Goal: Communication & Community: Answer question/provide support

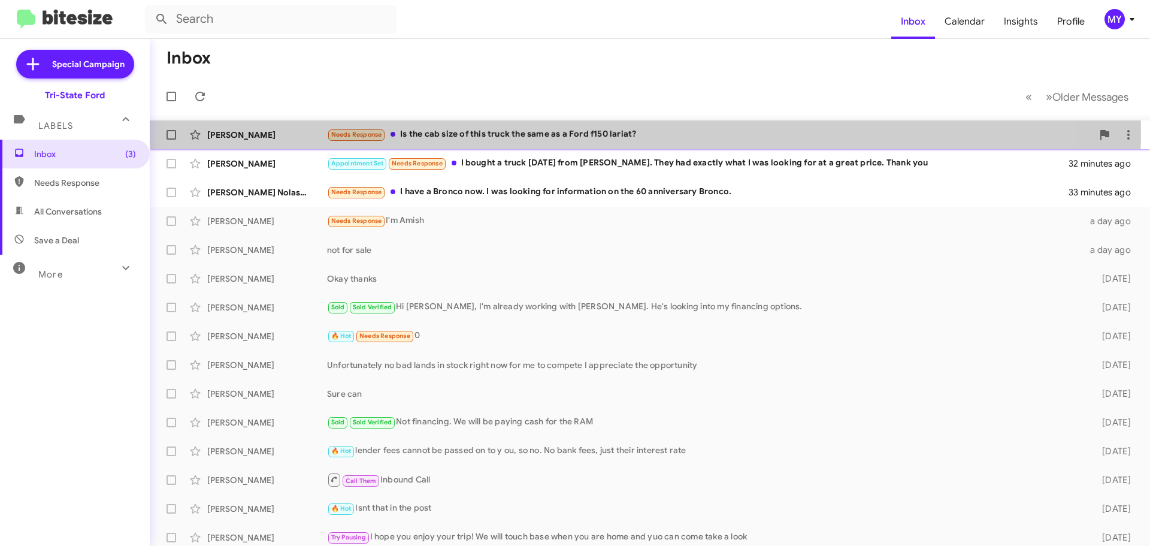
click at [578, 135] on div "Needs Response Is the cab size of this truck the same as a Ford f150 lariat?" at bounding box center [710, 135] width 766 height 14
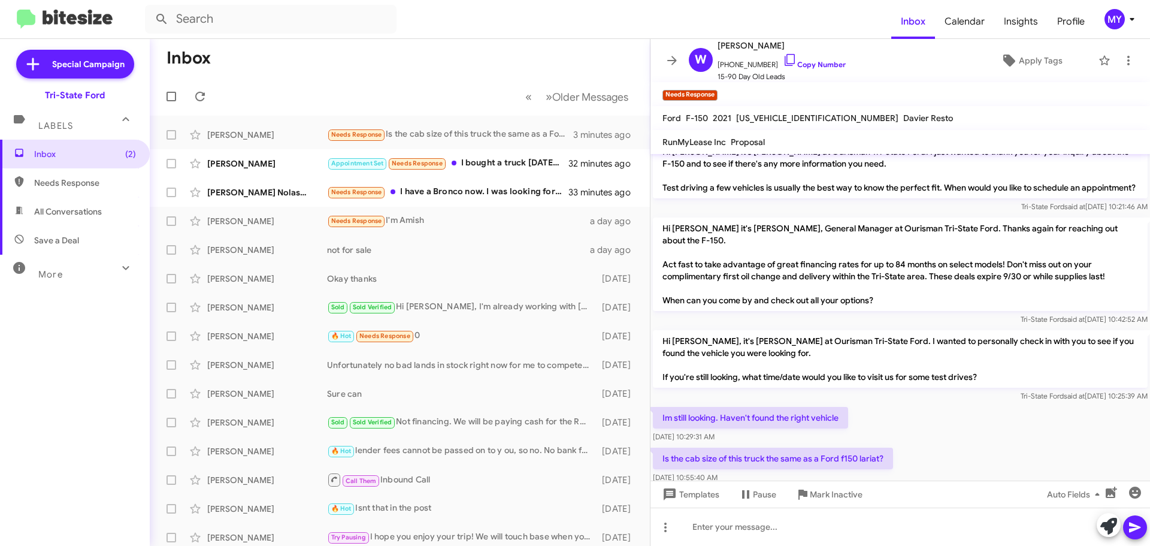
scroll to position [415, 0]
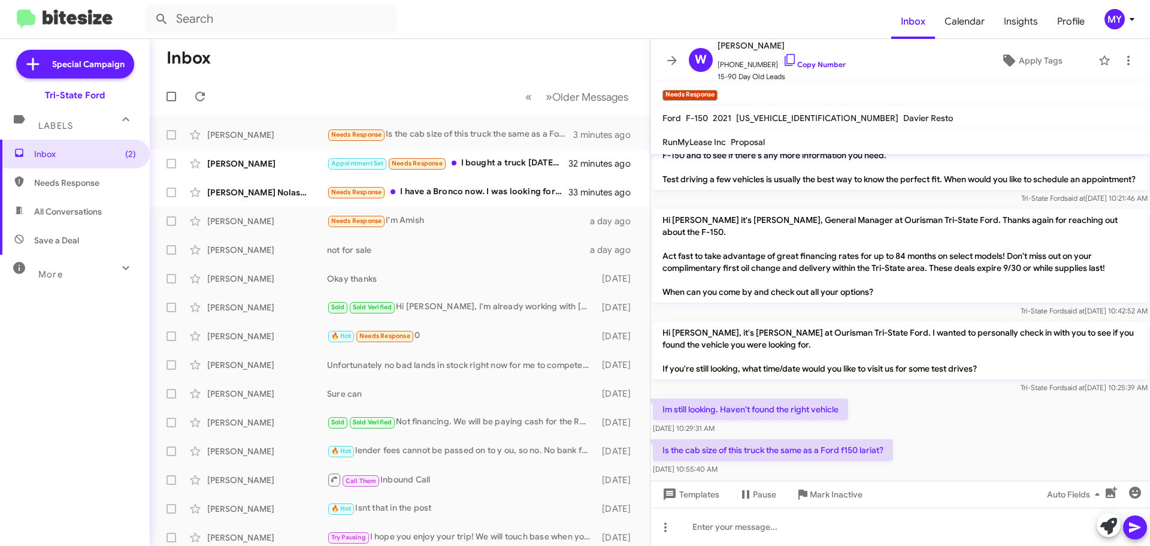
click at [783, 117] on span "[US_VEHICLE_IDENTIFICATION_NUMBER]" at bounding box center [817, 118] width 162 height 11
copy span "[US_VEHICLE_IDENTIFICATION_NUMBER]"
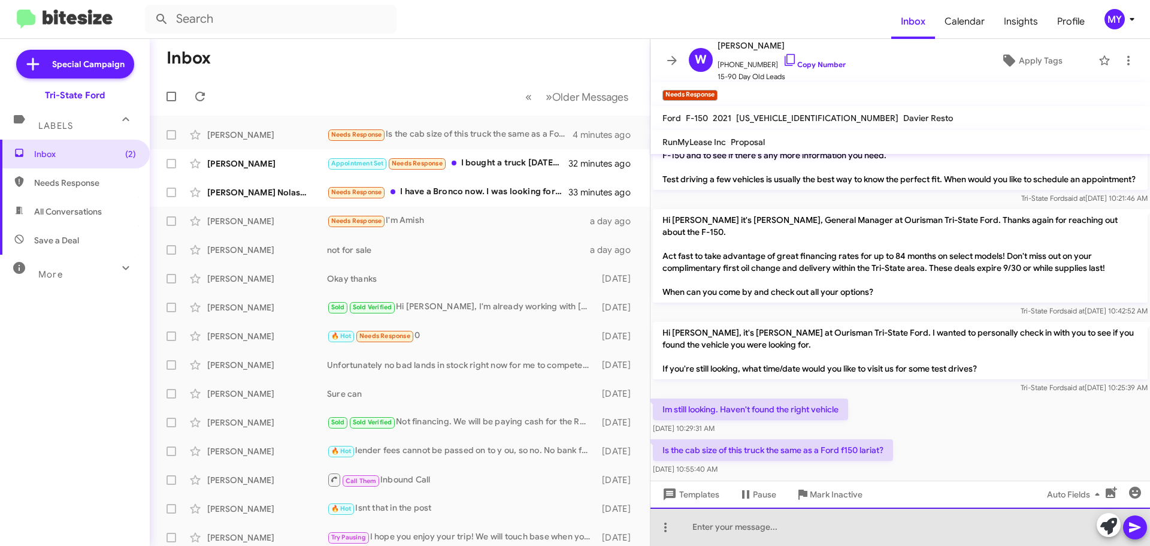
click at [709, 534] on div at bounding box center [901, 526] width 500 height 38
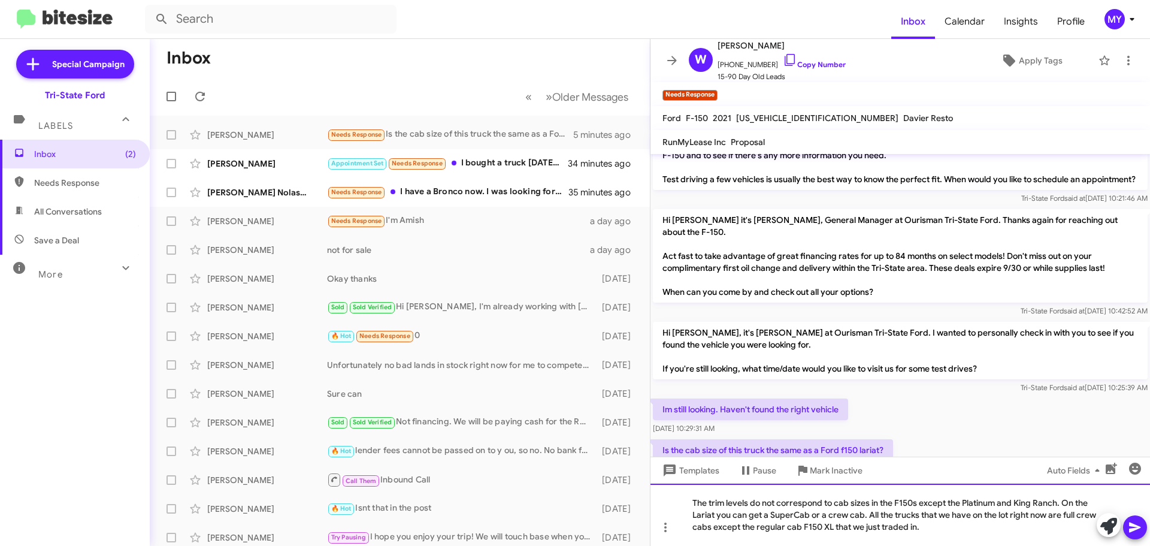
click at [1058, 503] on div "The trim levels do not correspond to cab sizes in the F150s except the Platinum…" at bounding box center [901, 514] width 500 height 62
click at [1062, 501] on div "The trim levels do not correspond to cab sizes in the F150s except the Platinum…" at bounding box center [901, 514] width 500 height 62
click at [1140, 525] on icon at bounding box center [1135, 527] width 14 height 14
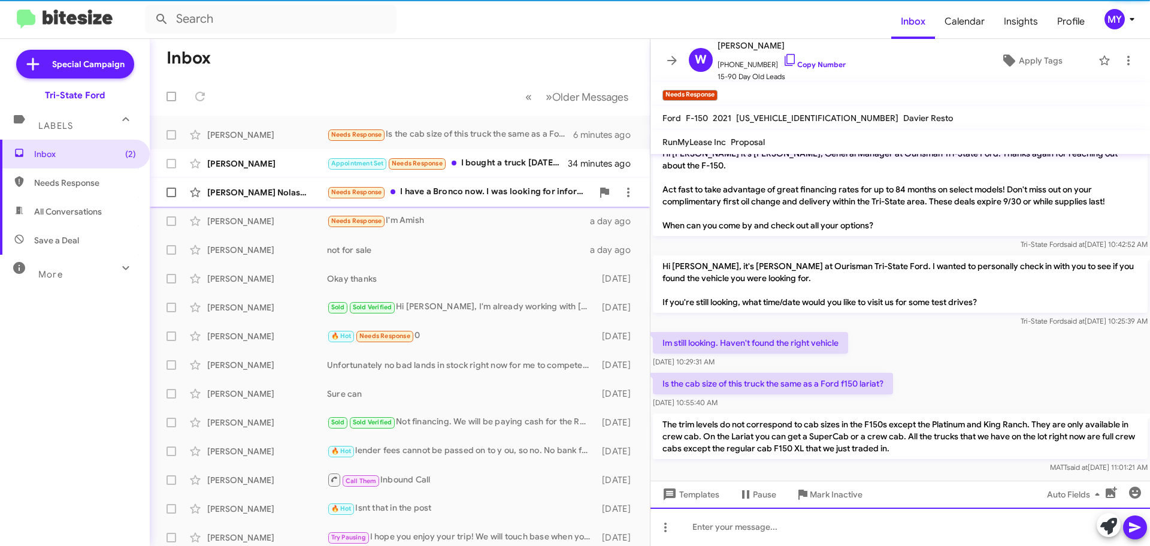
scroll to position [482, 0]
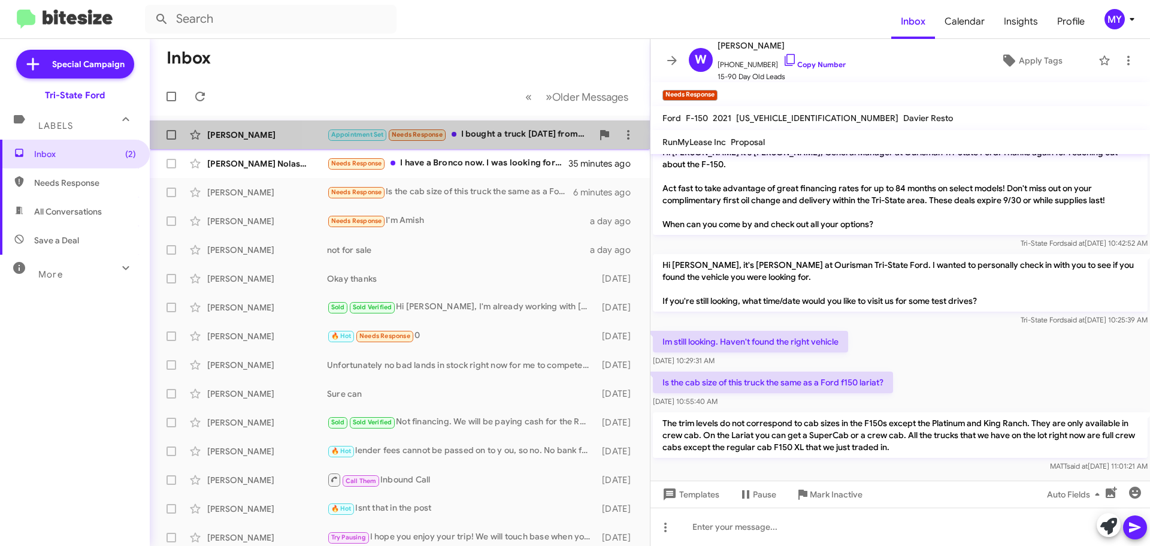
click at [488, 132] on div "Appointment Set Needs Response I bought a truck [DATE] from [PERSON_NAME]. They…" at bounding box center [459, 135] width 265 height 14
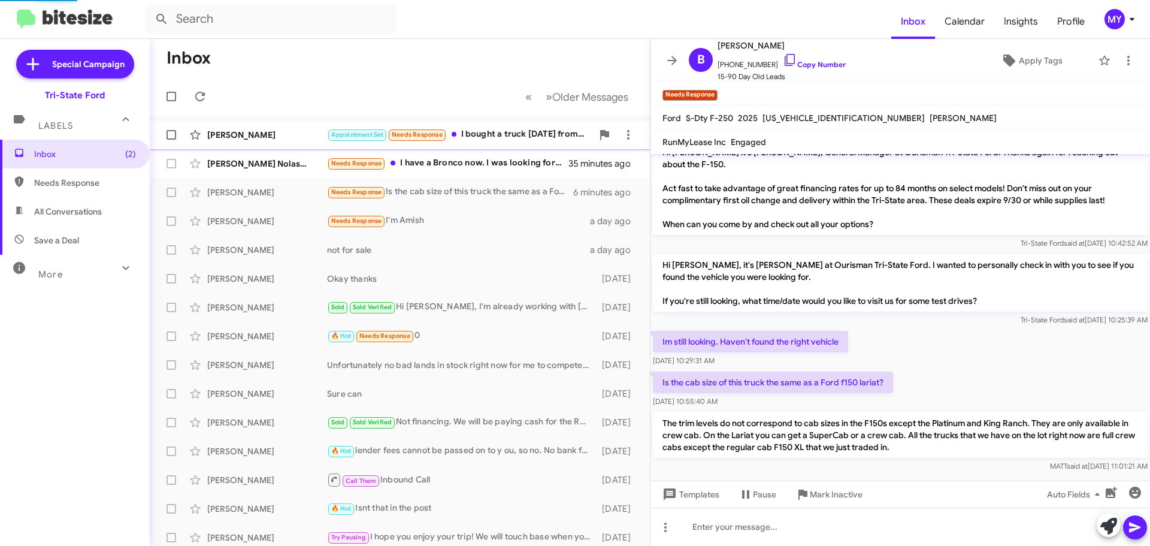
scroll to position [830, 0]
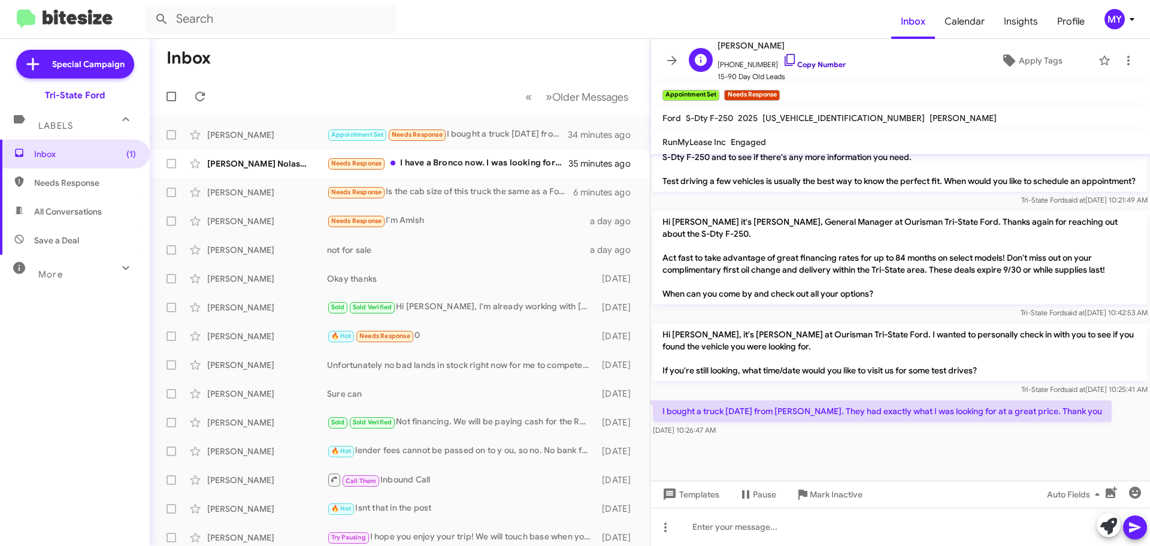
click at [785, 61] on icon at bounding box center [790, 60] width 10 height 12
click at [494, 161] on div "Needs Response I have a Bronco now. I was looking for information on the 60 ann…" at bounding box center [459, 163] width 265 height 14
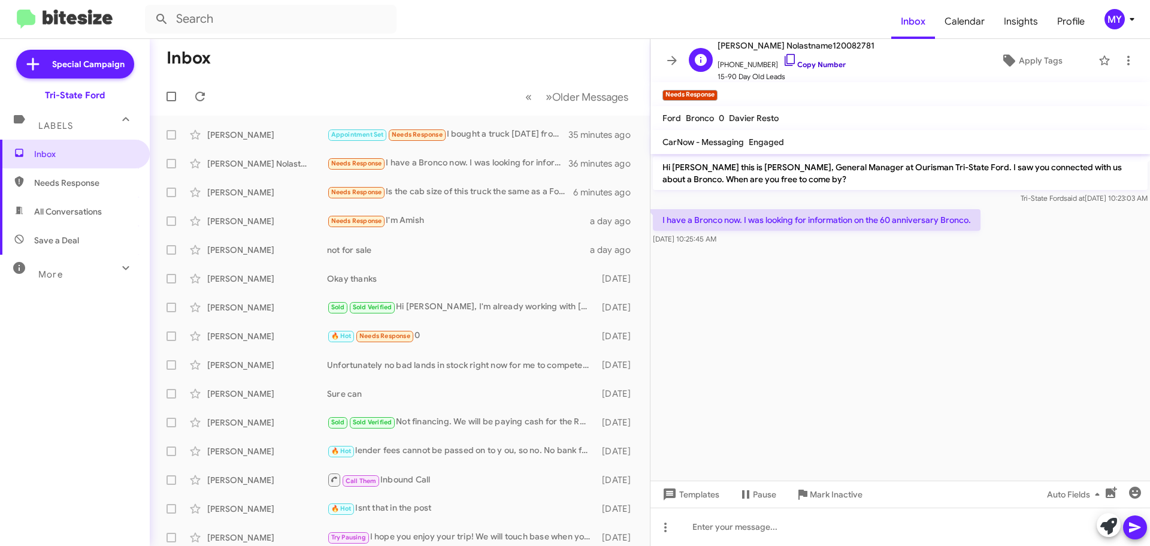
click at [783, 59] on icon at bounding box center [790, 60] width 14 height 14
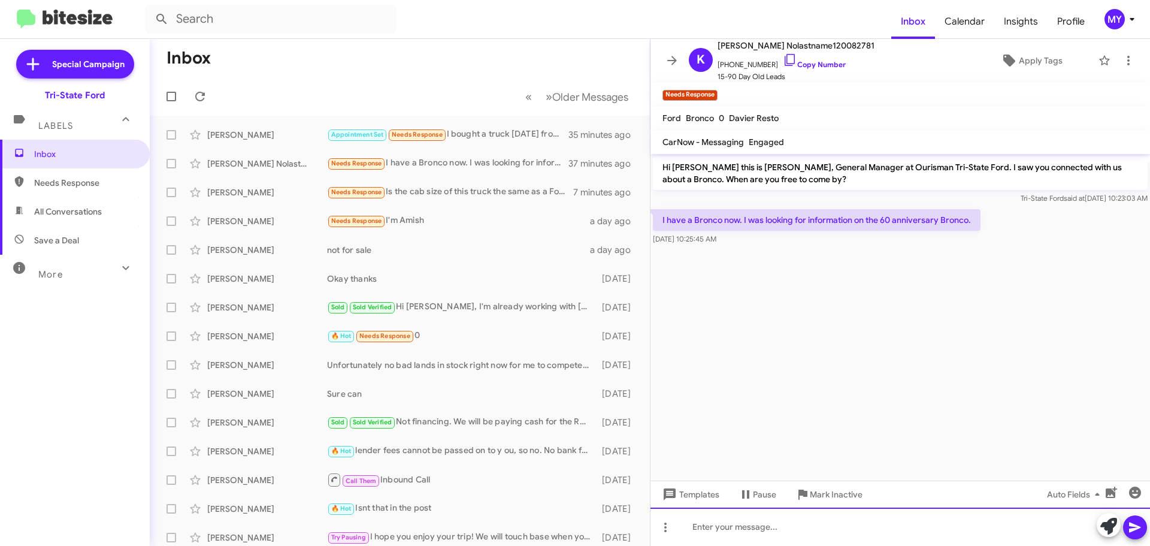
click at [744, 537] on div at bounding box center [901, 526] width 500 height 38
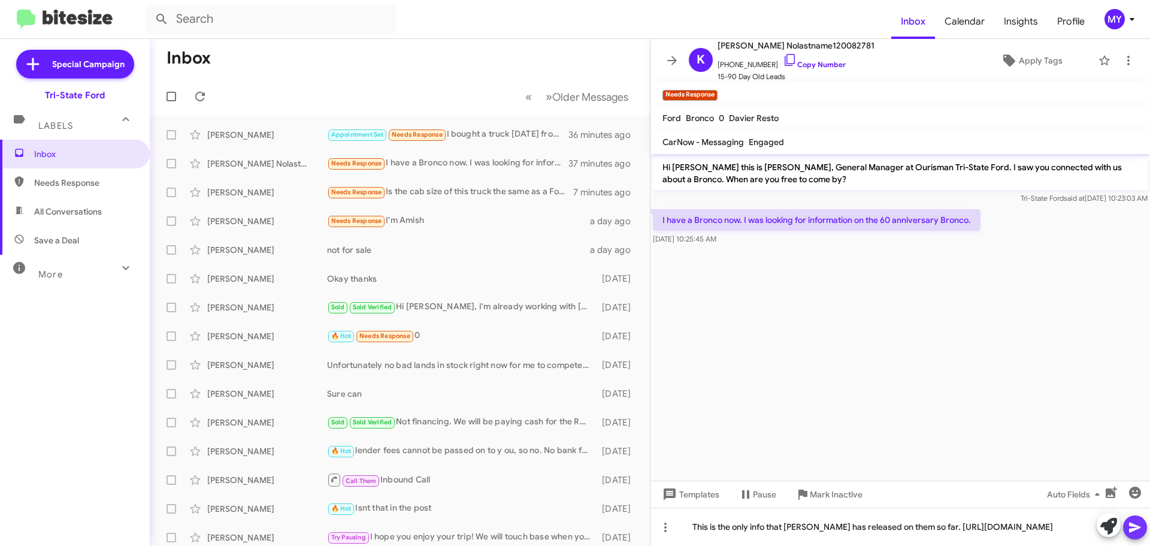
click at [1131, 525] on icon at bounding box center [1134, 527] width 11 height 10
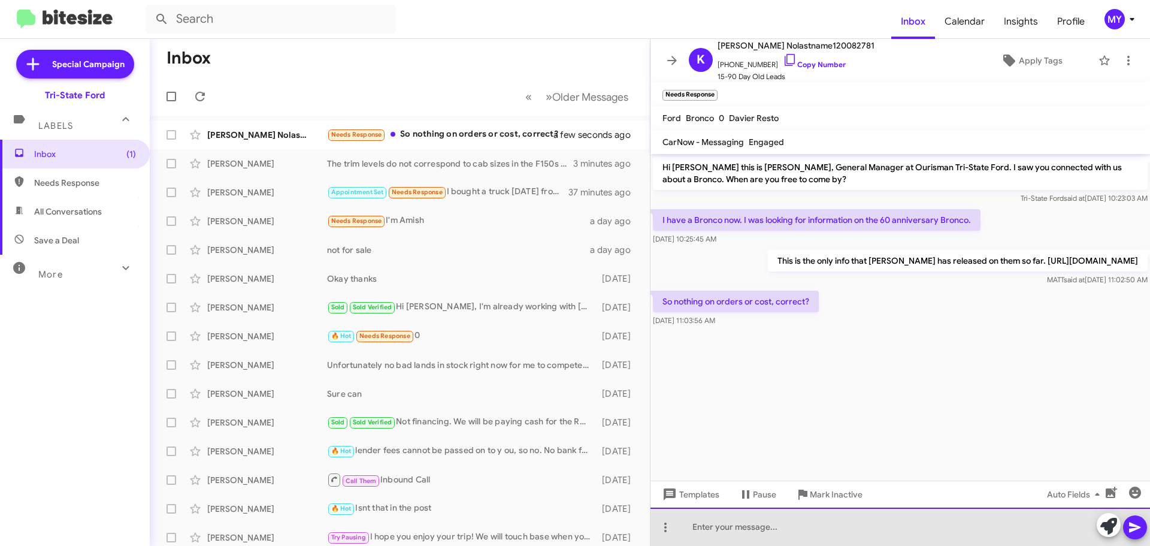
click at [761, 531] on div at bounding box center [901, 526] width 500 height 38
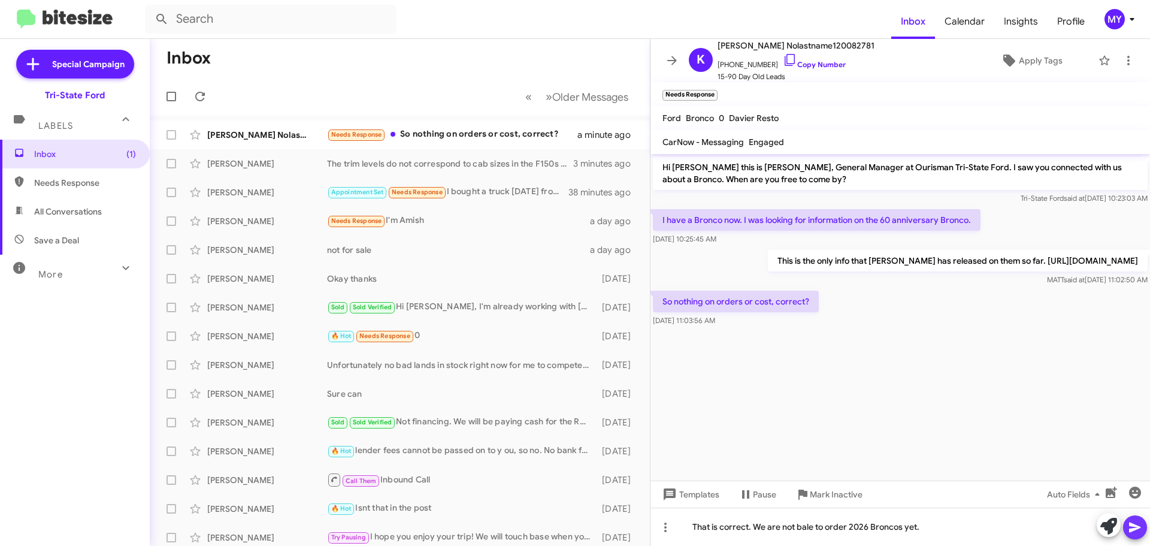
click at [1144, 530] on button at bounding box center [1135, 527] width 24 height 24
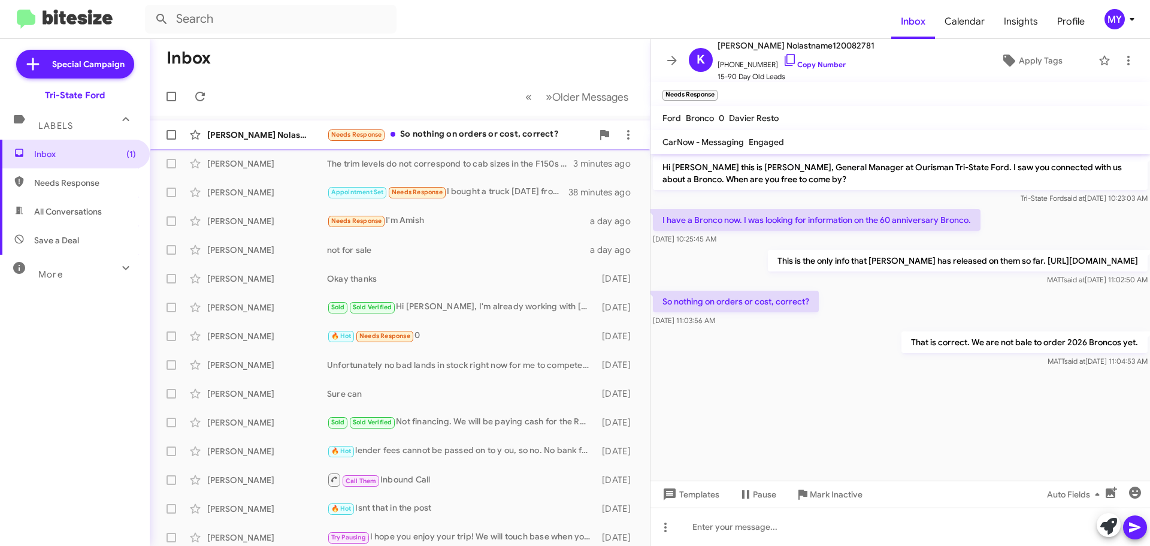
click at [448, 138] on div "Needs Response So nothing on orders or cost, correct?" at bounding box center [459, 135] width 265 height 14
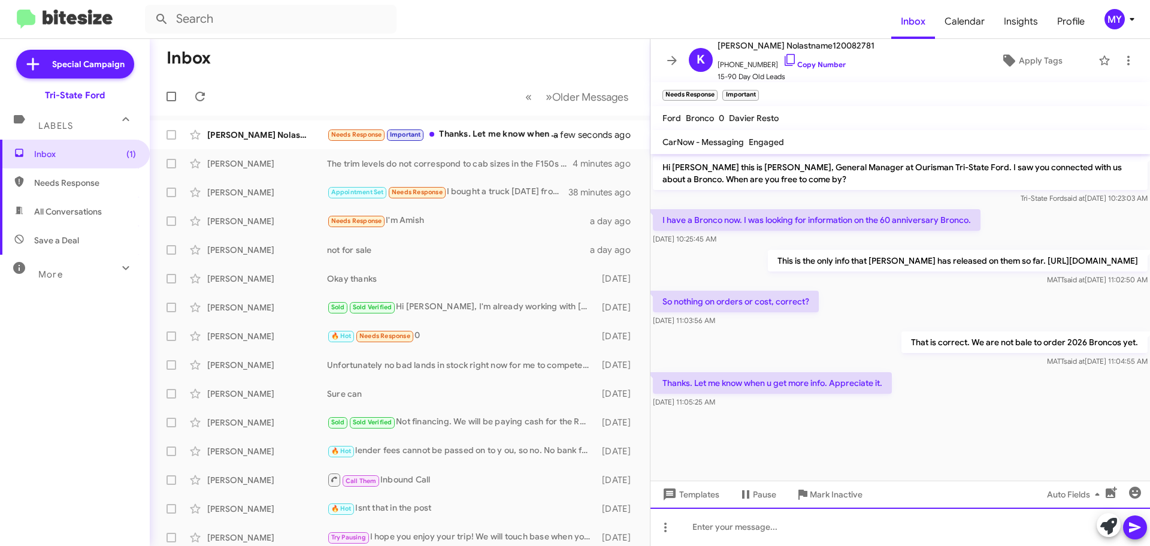
click at [773, 525] on div at bounding box center [901, 526] width 500 height 38
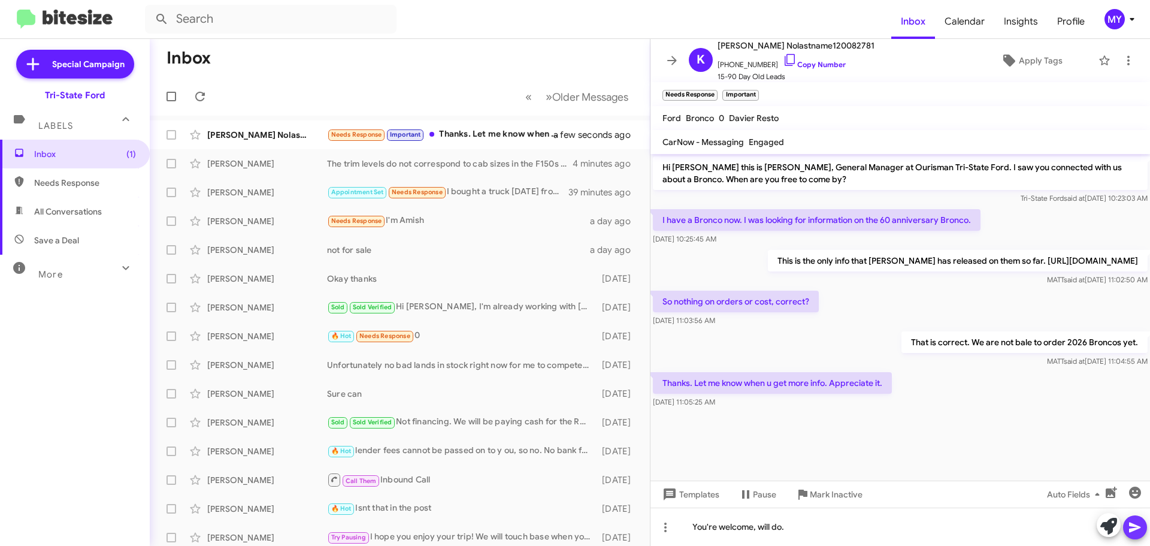
click at [1131, 527] on icon at bounding box center [1135, 527] width 14 height 14
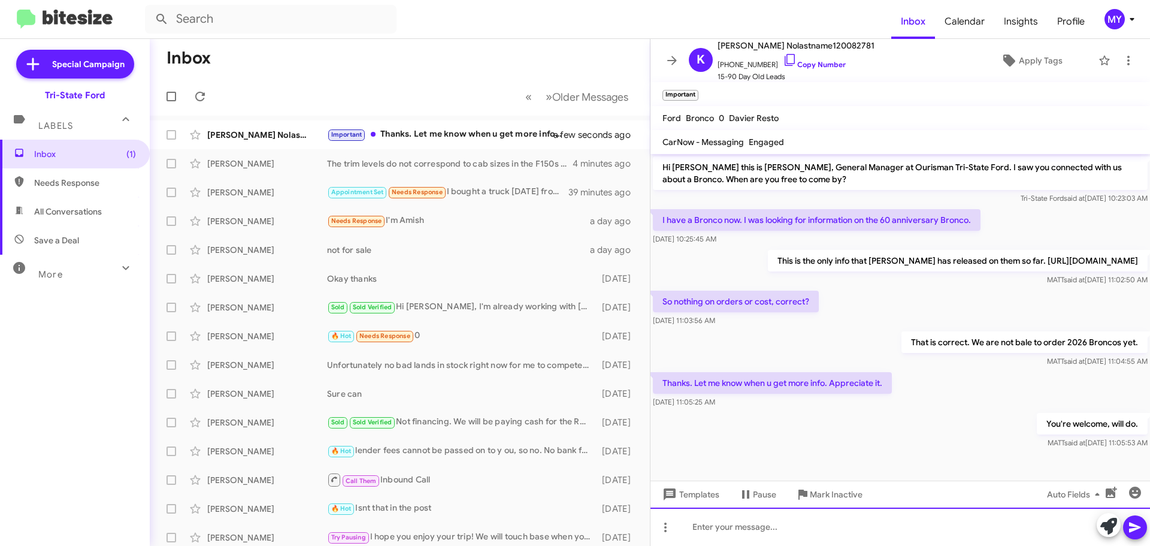
scroll to position [4, 0]
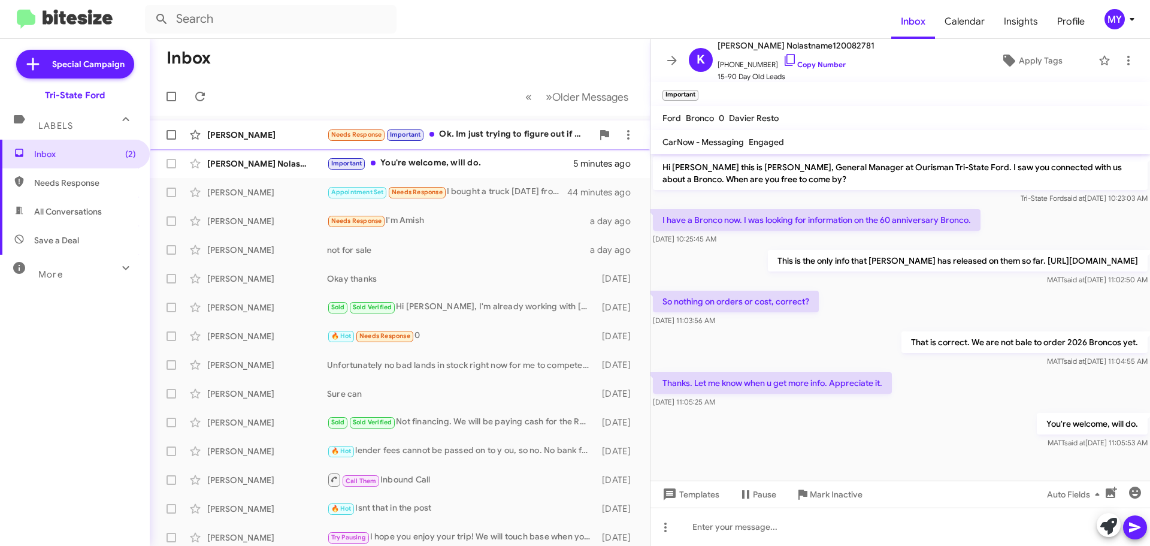
click at [485, 135] on div "Needs Response Important Ok. Im just trying to figure out if my kids would have…" at bounding box center [459, 135] width 265 height 14
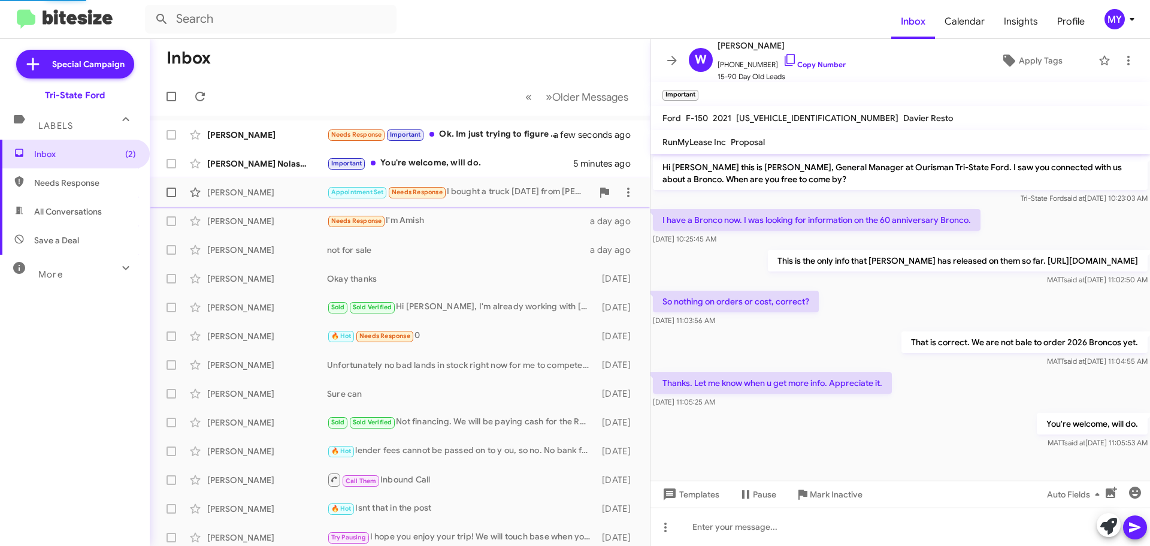
scroll to position [538, 0]
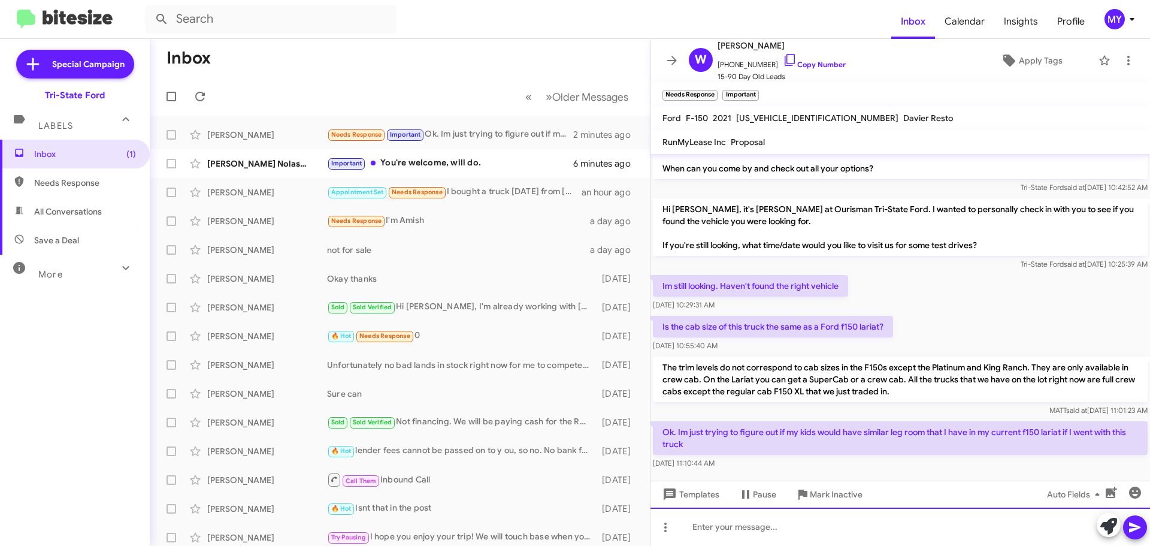
click at [717, 530] on div at bounding box center [901, 526] width 500 height 38
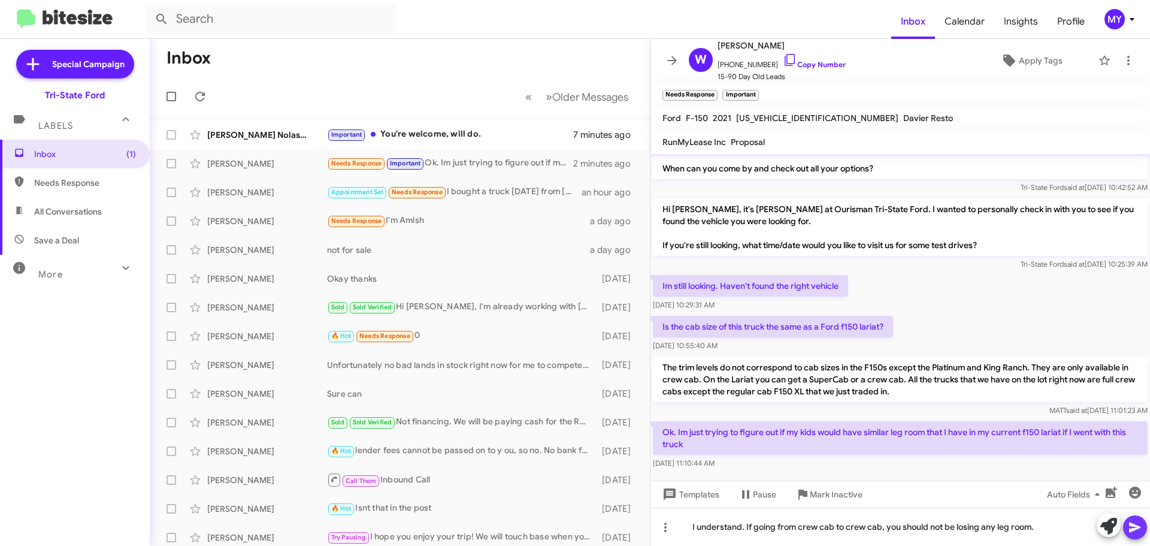
click at [1141, 530] on icon at bounding box center [1135, 527] width 14 height 14
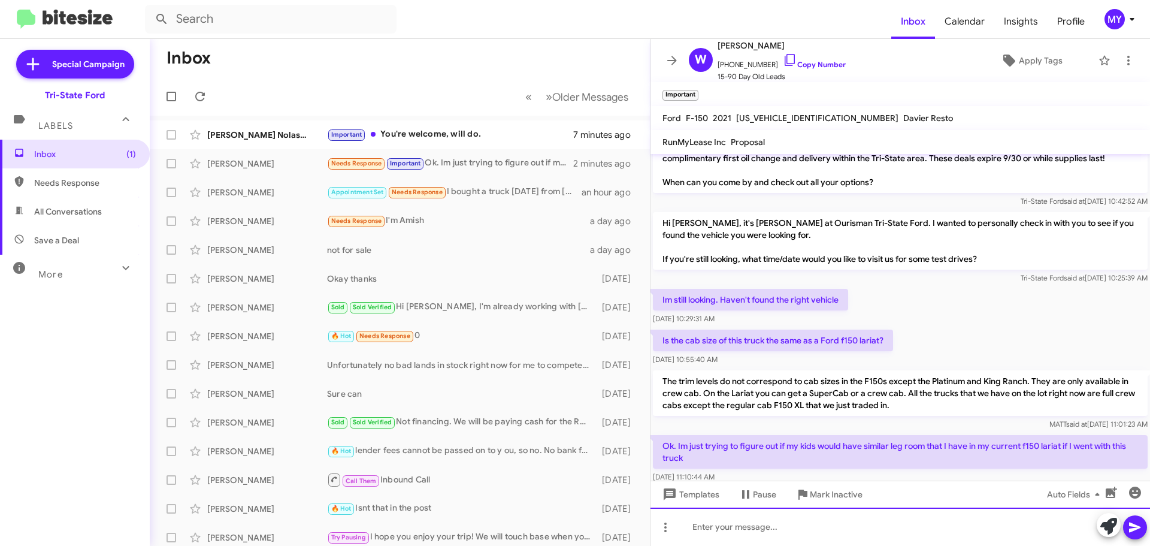
scroll to position [582, 0]
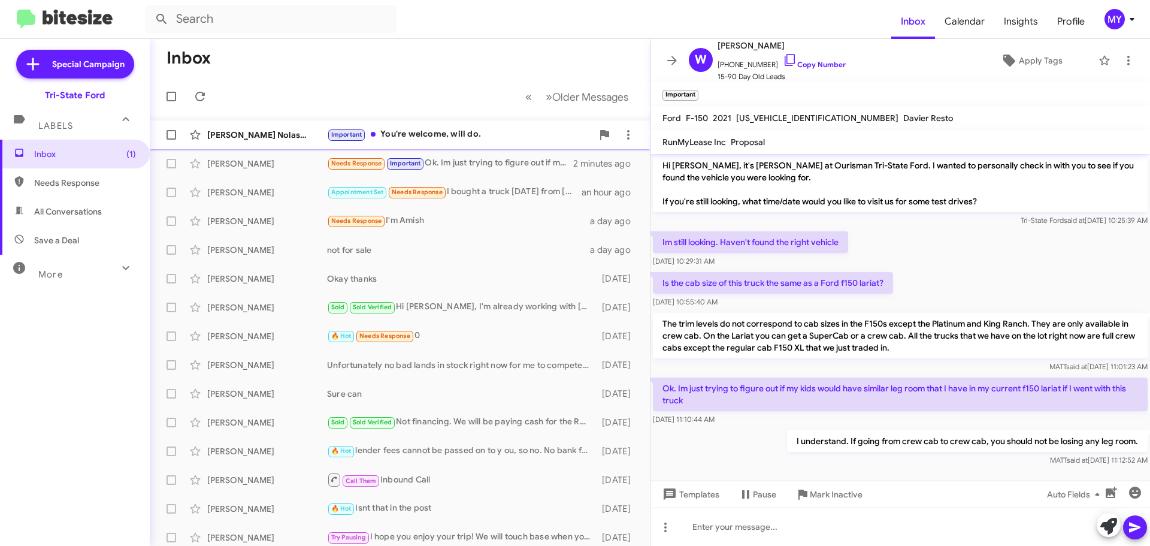
click at [412, 131] on div "Important You're welcome, will do." at bounding box center [459, 135] width 265 height 14
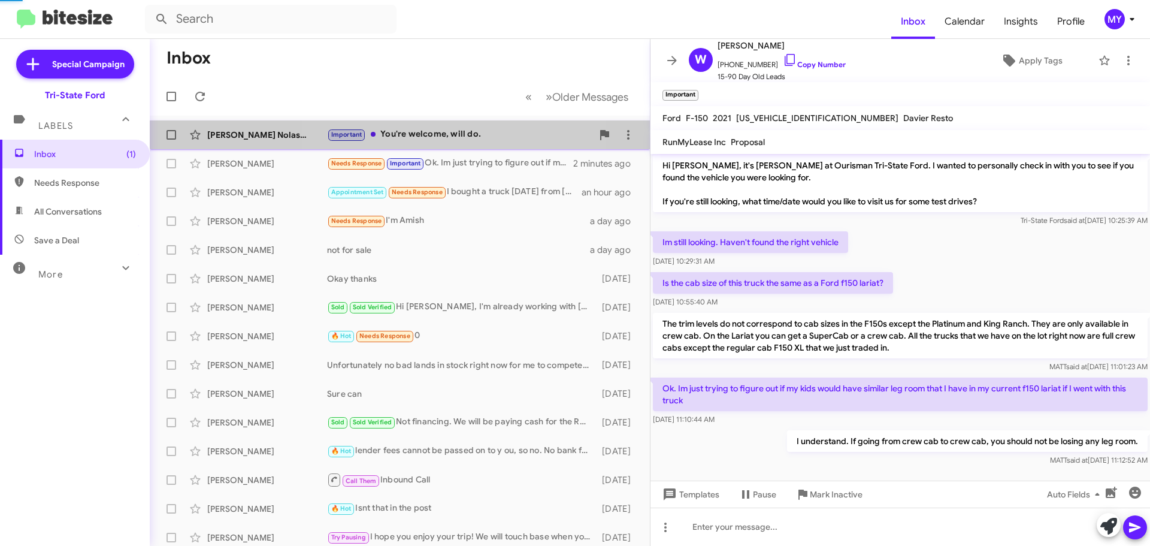
scroll to position [4, 0]
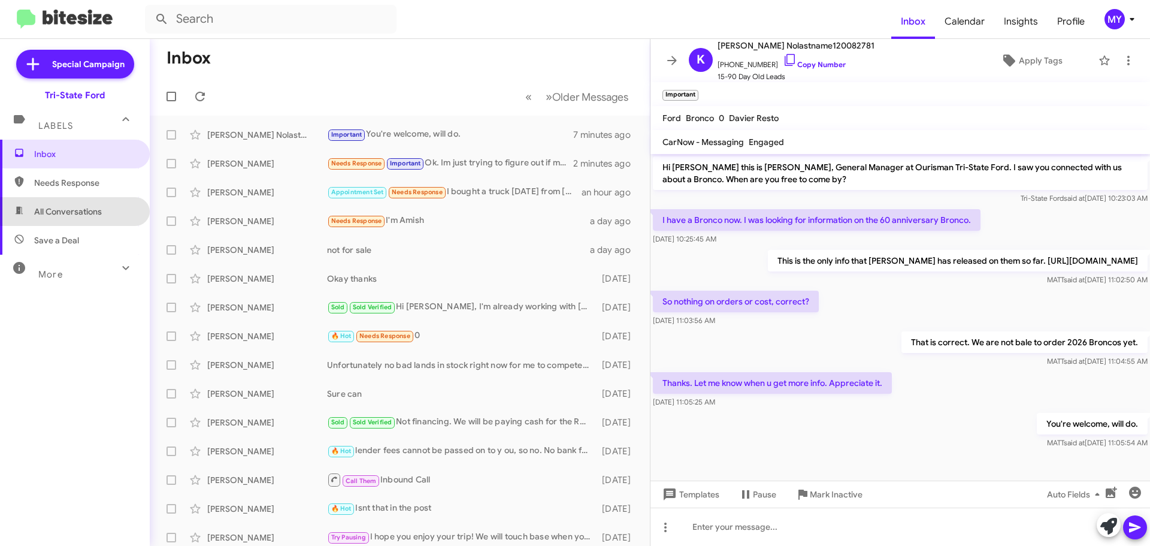
click at [92, 210] on span "All Conversations" at bounding box center [68, 211] width 68 height 12
type input "in:all-conversations"
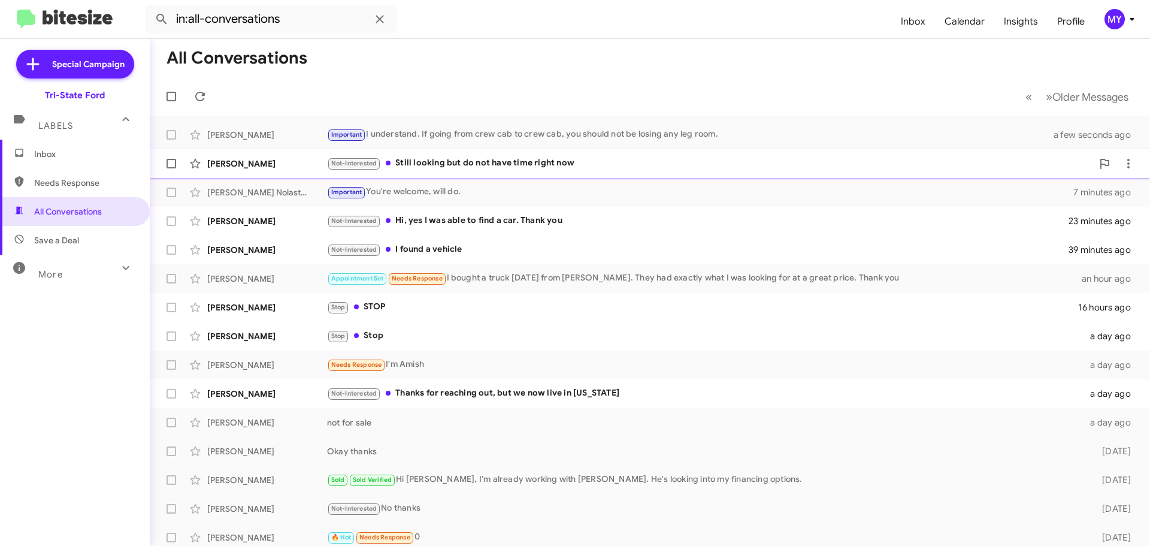
click at [466, 158] on div "Not-Interested Still looking but do not have time right now" at bounding box center [710, 163] width 766 height 14
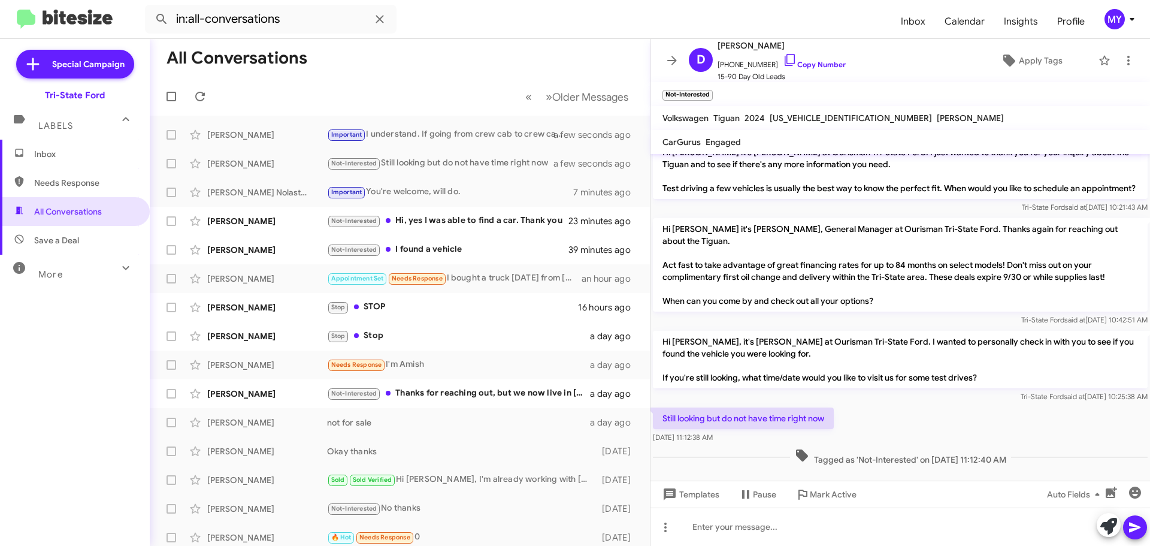
scroll to position [129, 0]
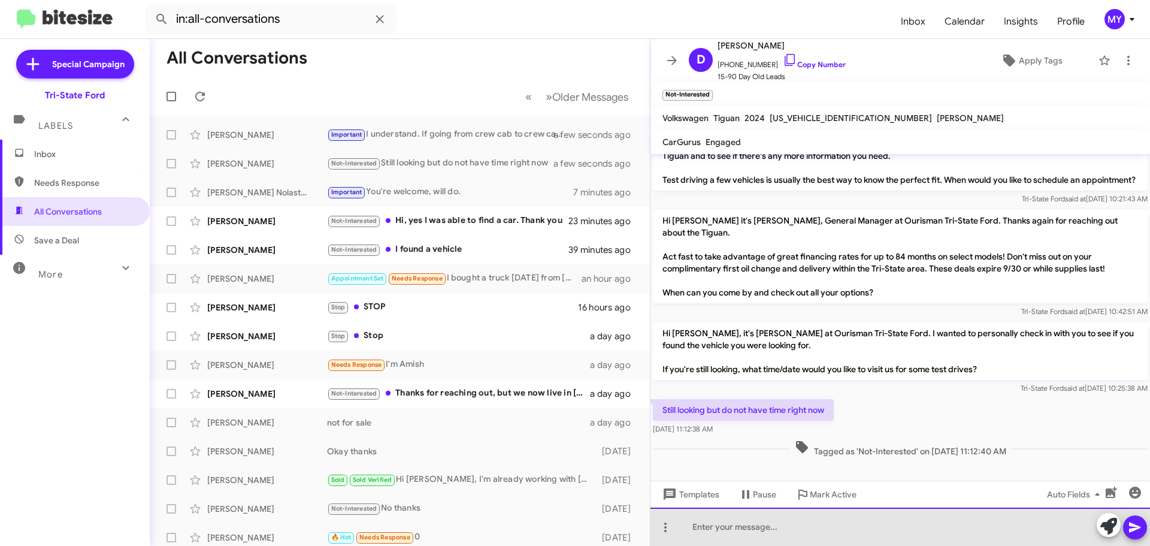
click at [791, 529] on div at bounding box center [901, 526] width 500 height 38
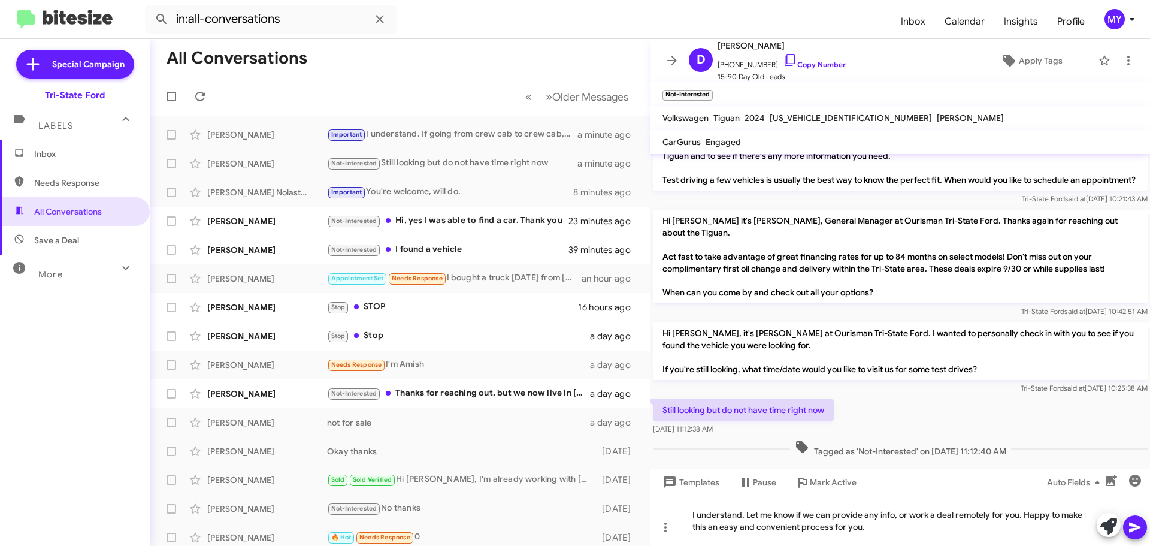
click at [1135, 529] on icon at bounding box center [1134, 527] width 11 height 10
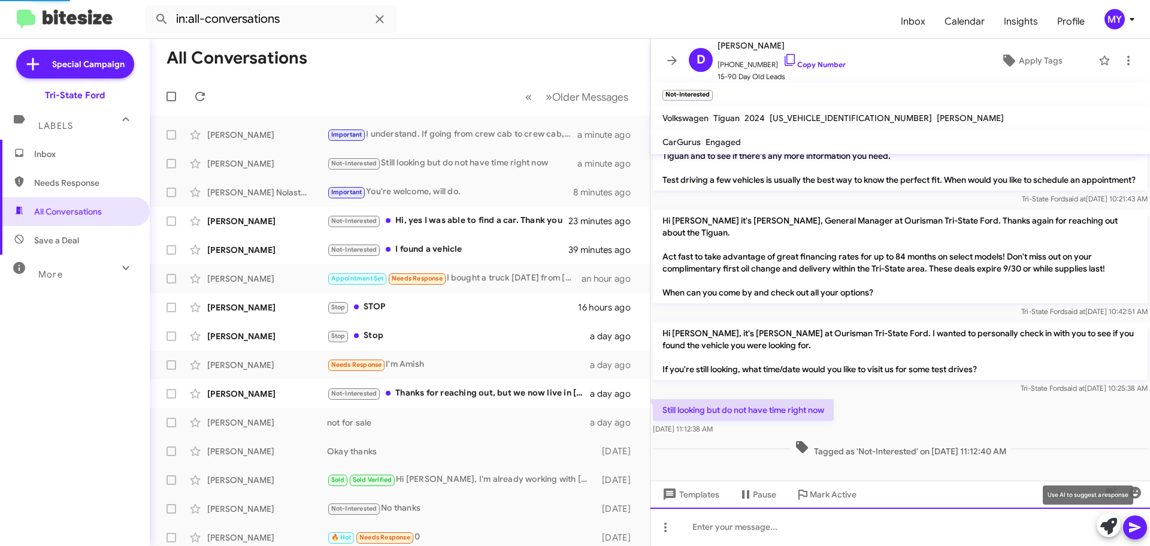
scroll to position [0, 0]
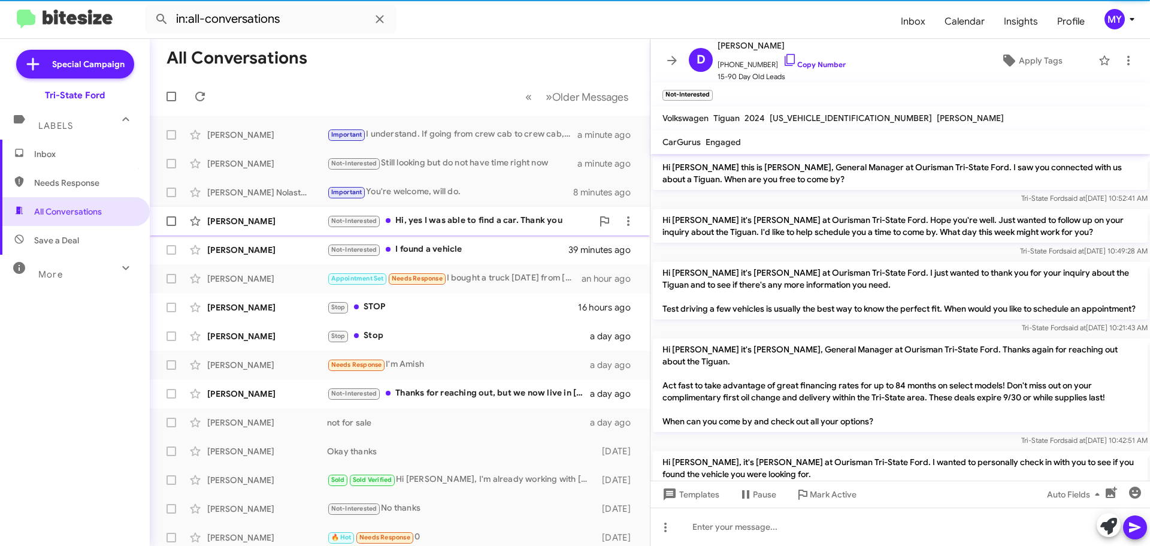
click at [527, 225] on div "Not-Interested Hi, yes I was able to find a car. Thank you" at bounding box center [459, 221] width 265 height 14
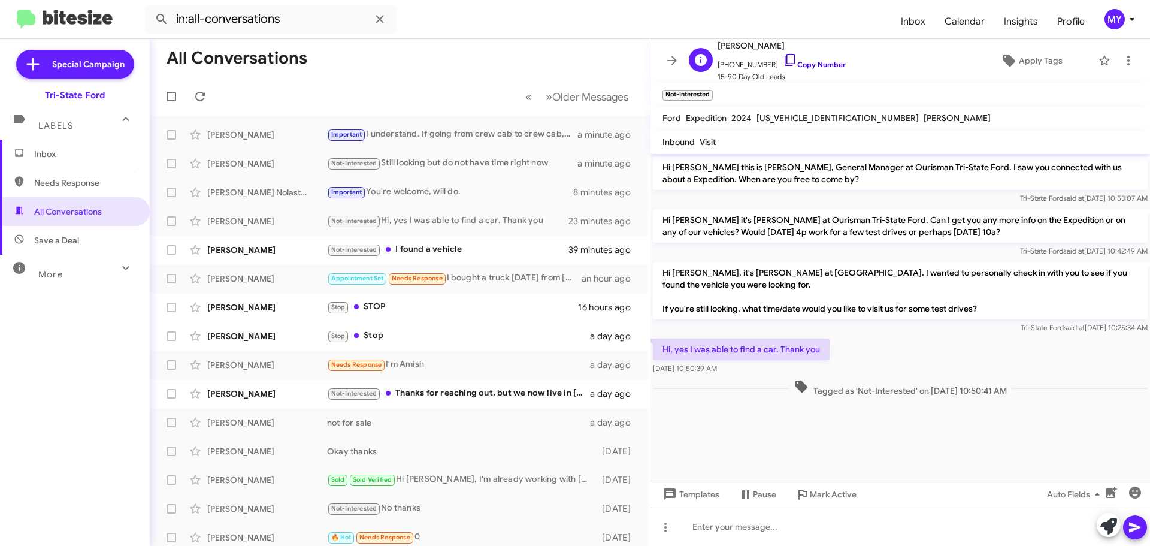
click at [783, 60] on icon at bounding box center [790, 60] width 14 height 14
click at [434, 241] on div "[PERSON_NAME] Not-Interested I found a vehicle 39 minutes ago" at bounding box center [399, 250] width 481 height 24
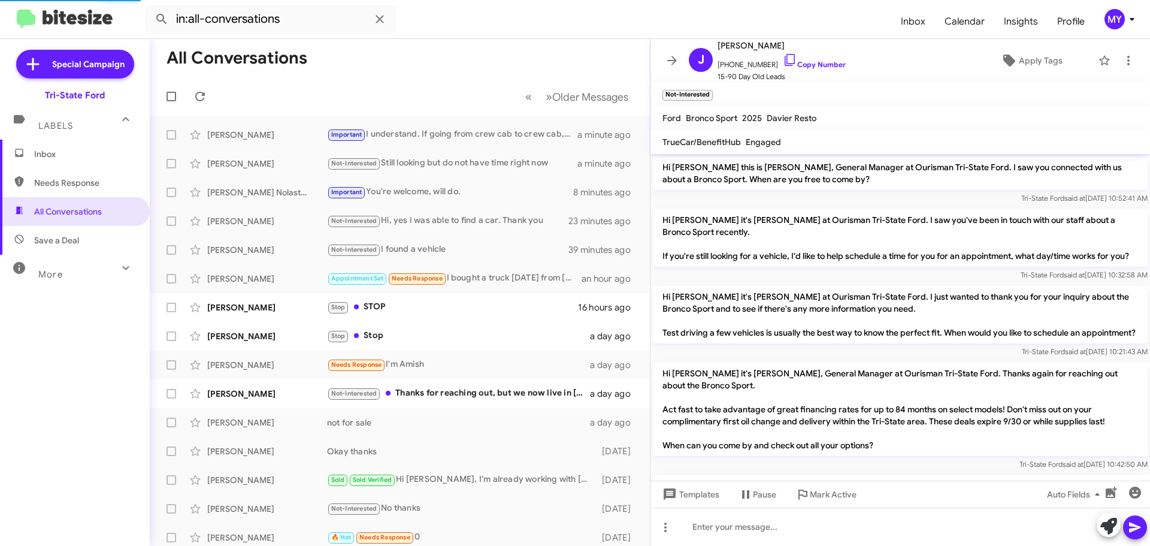
scroll to position [177, 0]
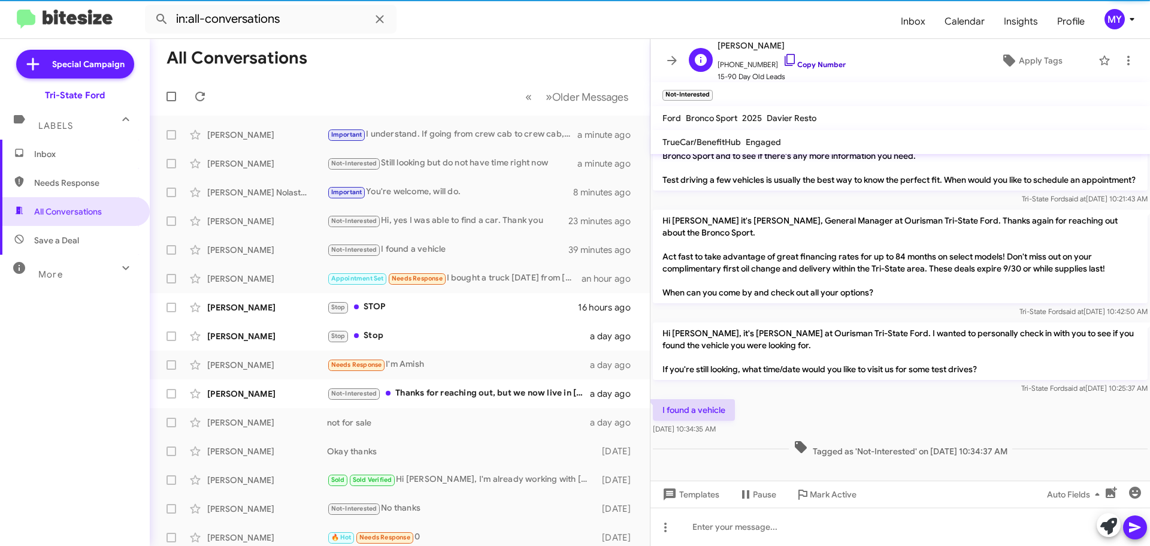
click at [783, 64] on icon at bounding box center [790, 60] width 14 height 14
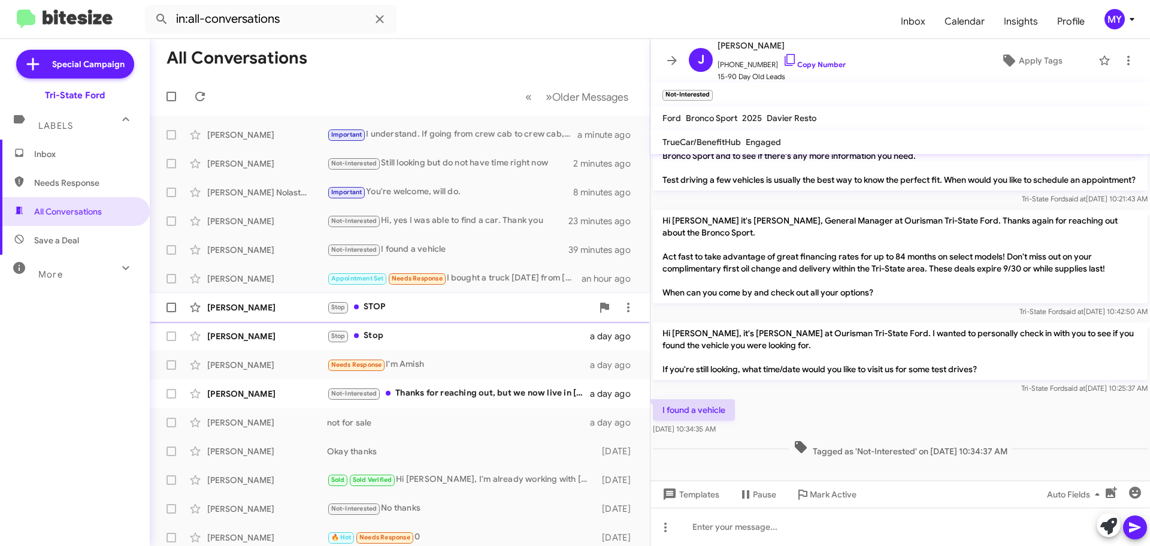
click at [409, 301] on div "Stop STOP" at bounding box center [459, 307] width 265 height 14
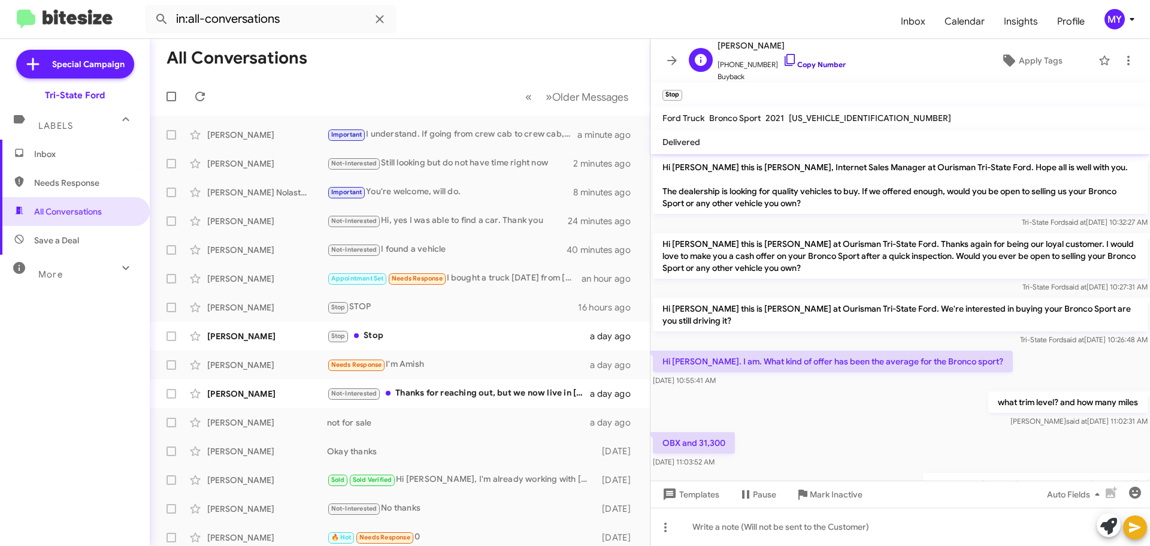
click at [783, 60] on icon at bounding box center [790, 60] width 14 height 14
click at [379, 339] on div "Stop Stop" at bounding box center [459, 336] width 265 height 14
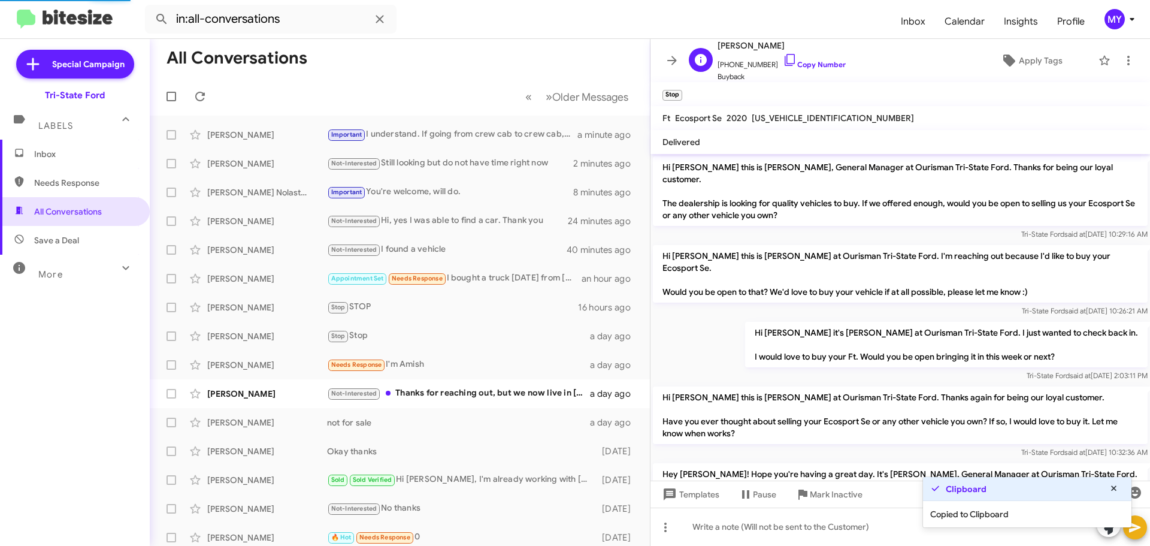
scroll to position [147, 0]
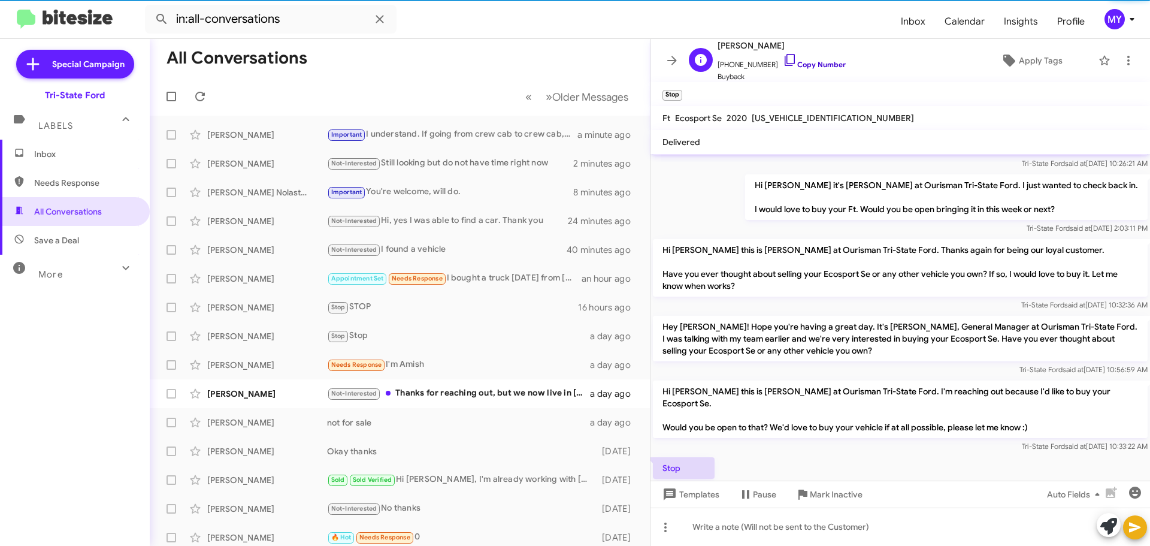
click at [785, 62] on icon at bounding box center [790, 60] width 10 height 12
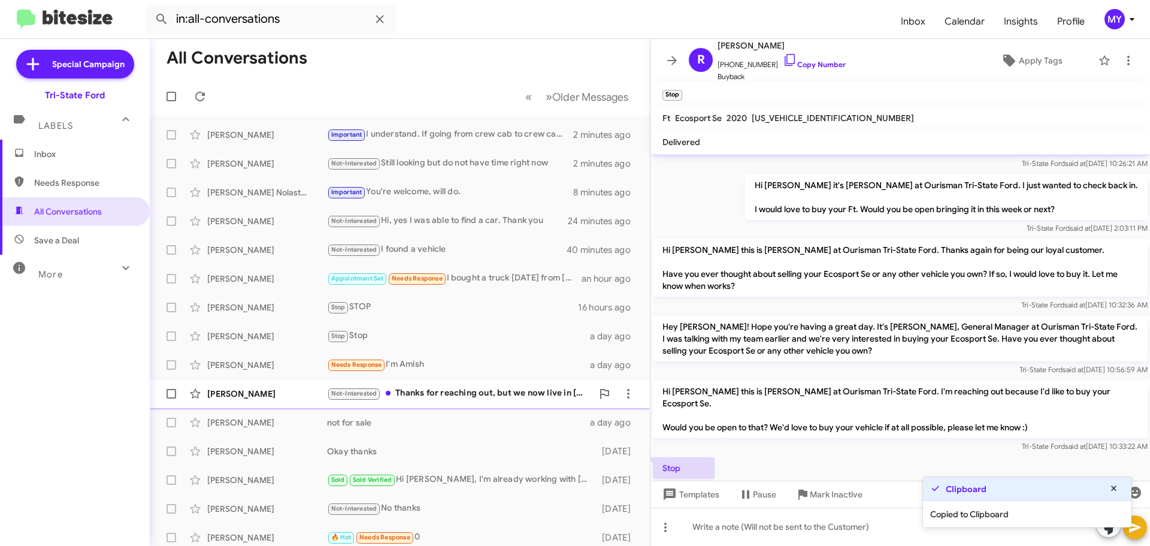
click at [430, 394] on div "Not-Interested Thanks for reaching out, but we now live in [US_STATE]" at bounding box center [459, 393] width 265 height 14
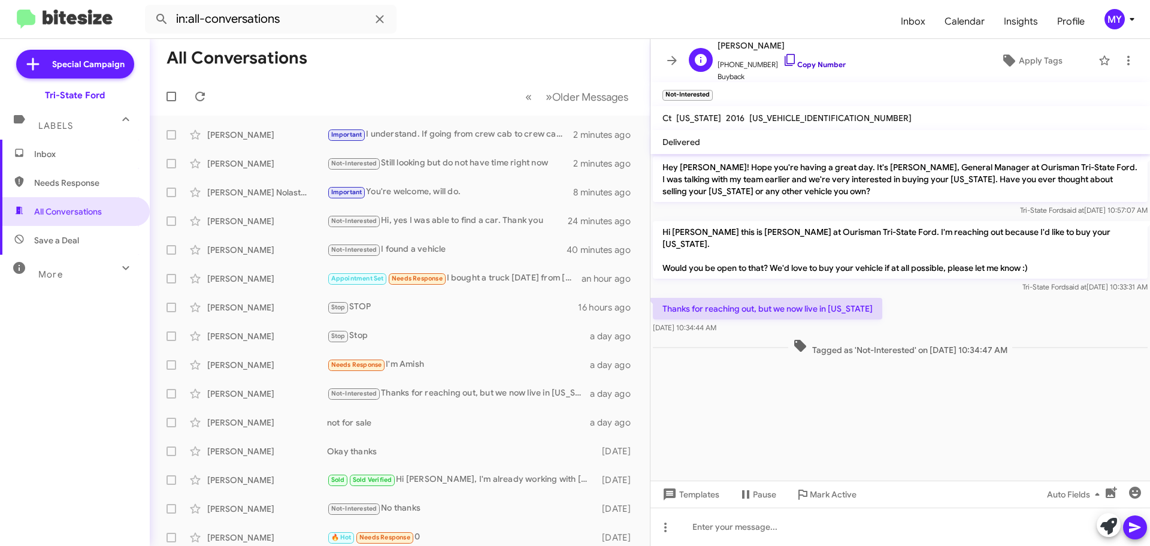
click at [783, 58] on icon at bounding box center [790, 60] width 14 height 14
click at [408, 367] on div "Needs Response I'm [DEMOGRAPHIC_DATA]" at bounding box center [459, 365] width 265 height 14
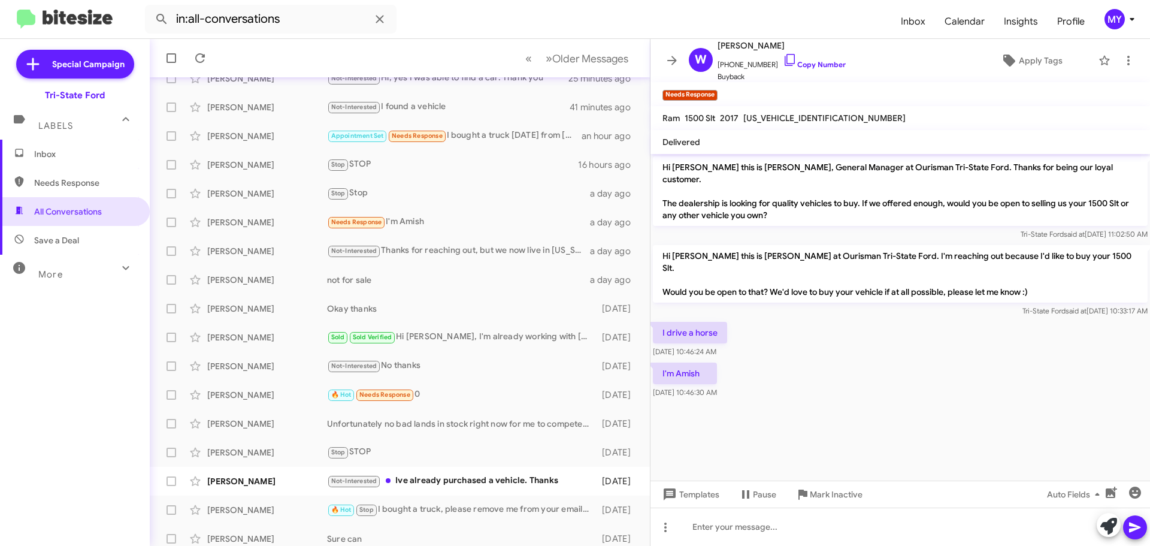
scroll to position [150, 0]
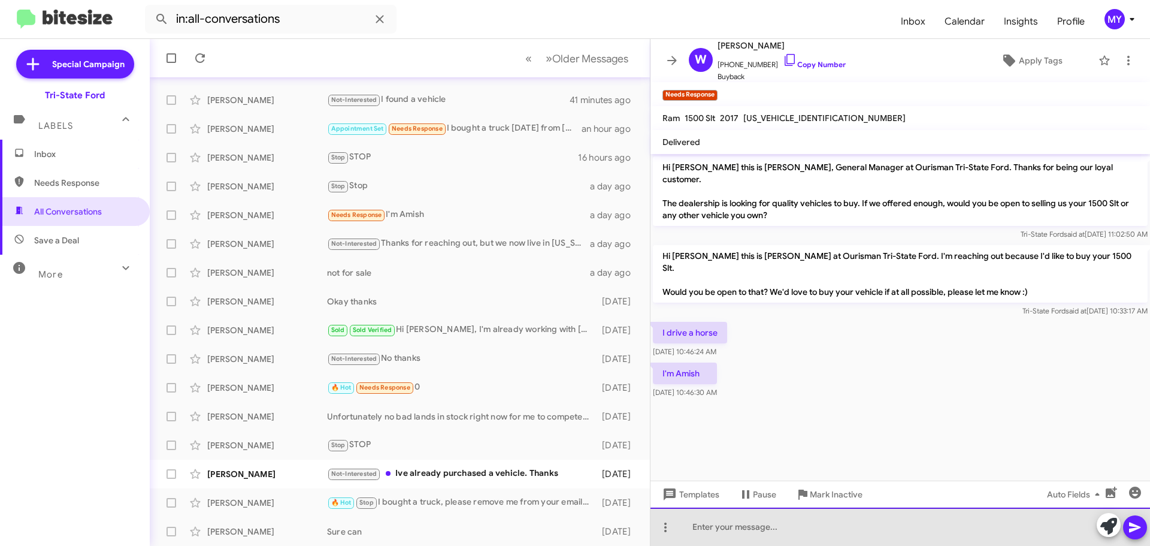
click at [780, 531] on div at bounding box center [901, 526] width 500 height 38
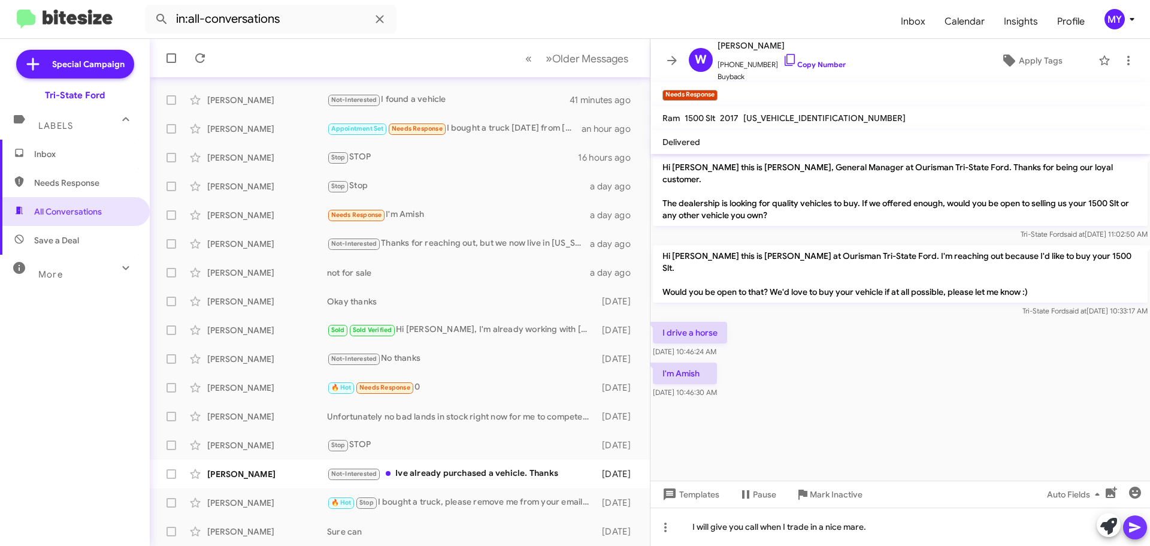
click at [1137, 520] on icon at bounding box center [1135, 527] width 14 height 14
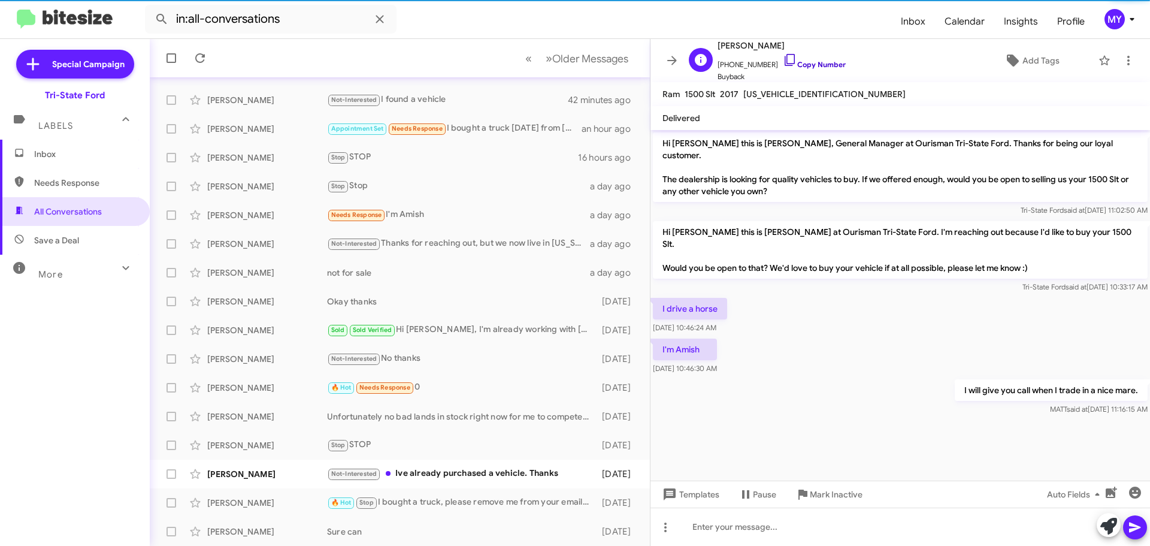
click at [783, 57] on icon at bounding box center [790, 60] width 14 height 14
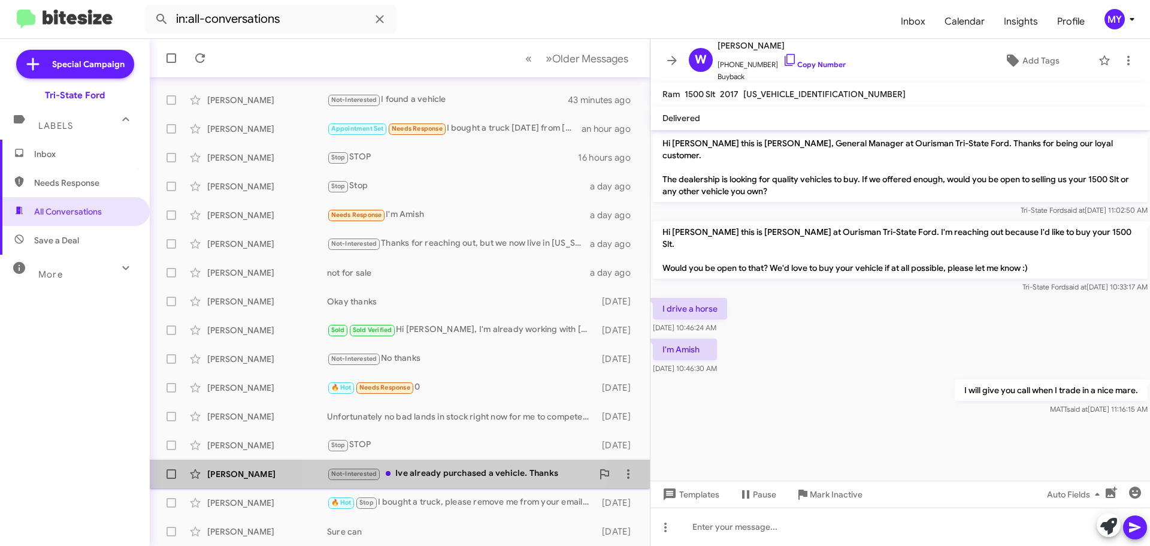
click at [447, 473] on div "Not-Interested Ive already purchased a vehicle. Thanks" at bounding box center [459, 474] width 265 height 14
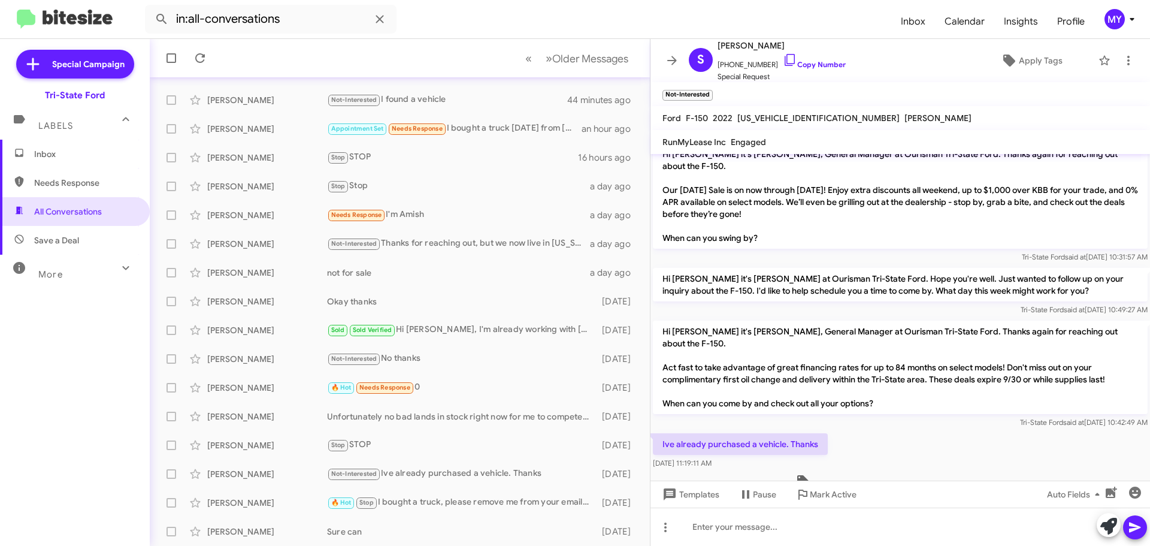
scroll to position [17, 0]
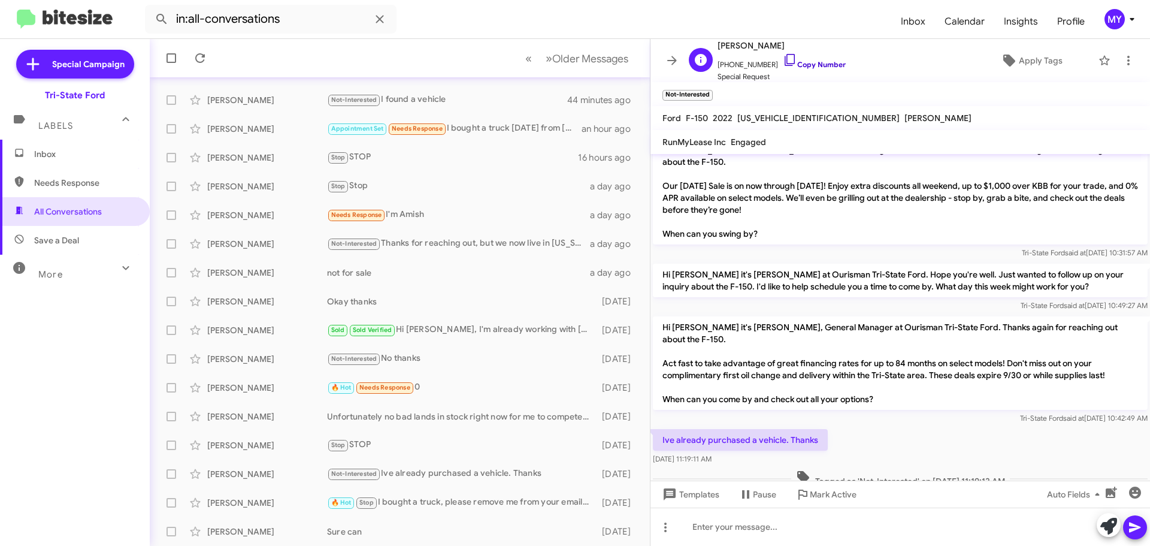
click at [783, 59] on icon at bounding box center [790, 60] width 14 height 14
